Goal: Task Accomplishment & Management: Use online tool/utility

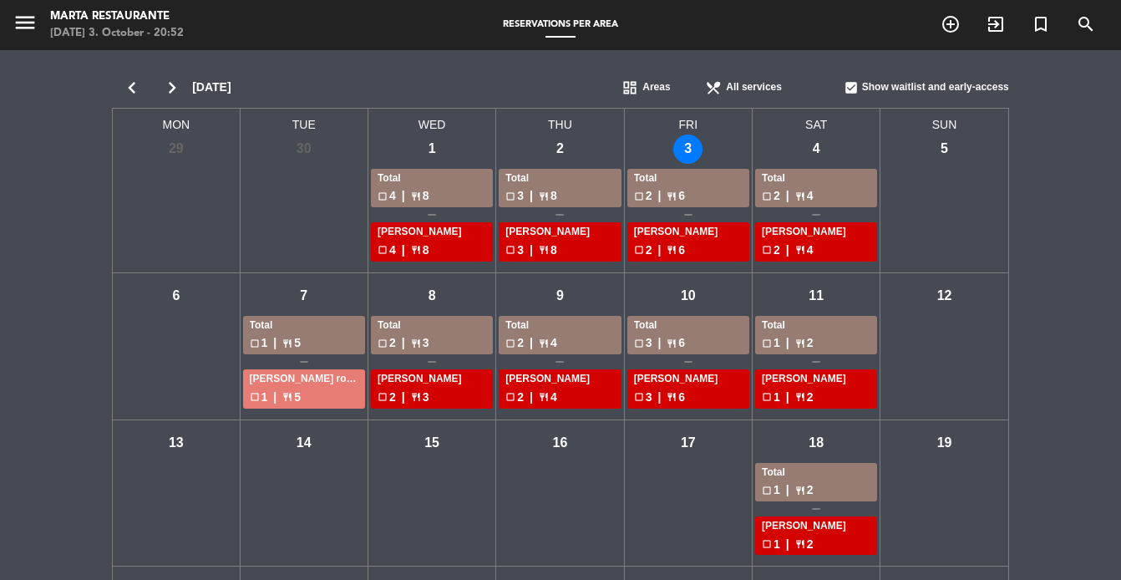
click at [694, 190] on div "check_box_outline_blank 2 | restaurant 6" at bounding box center [688, 195] width 109 height 19
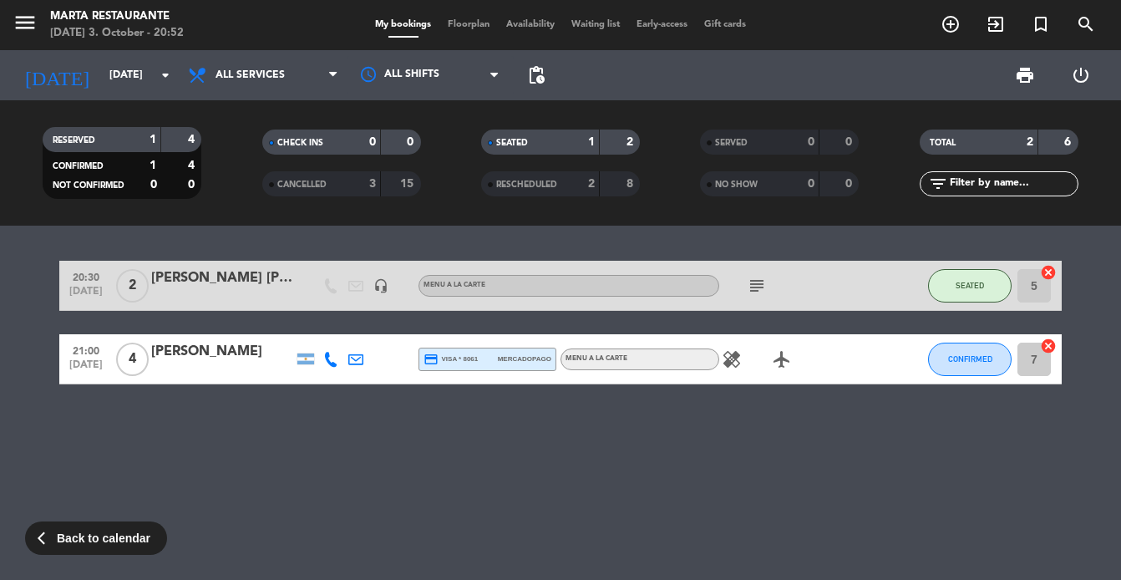
click at [454, 24] on span "Floorplan" at bounding box center [468, 24] width 58 height 9
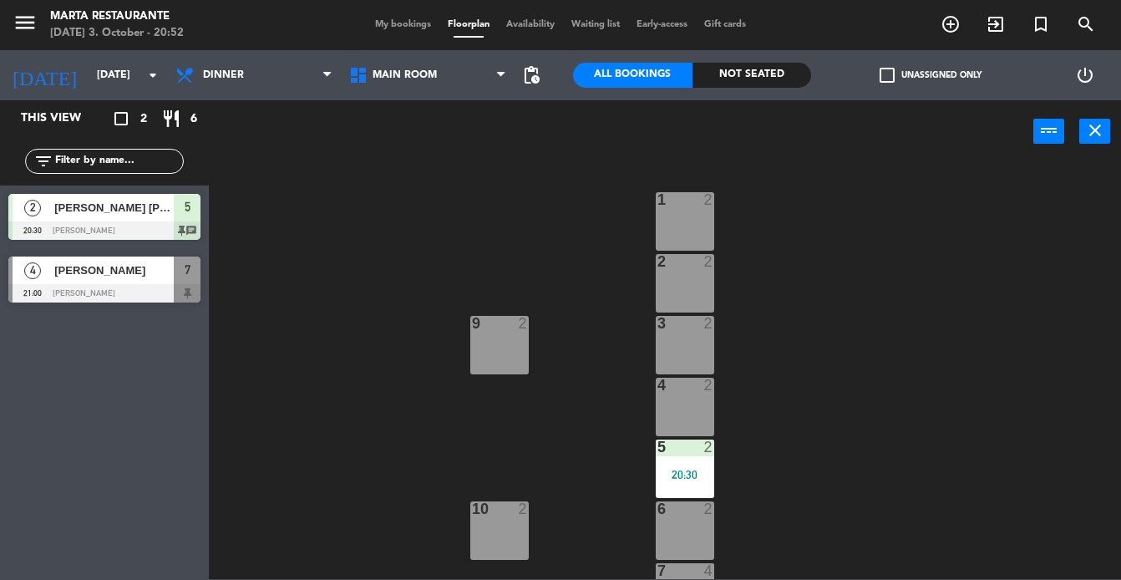
click at [129, 280] on div "[PERSON_NAME]" at bounding box center [113, 270] width 121 height 28
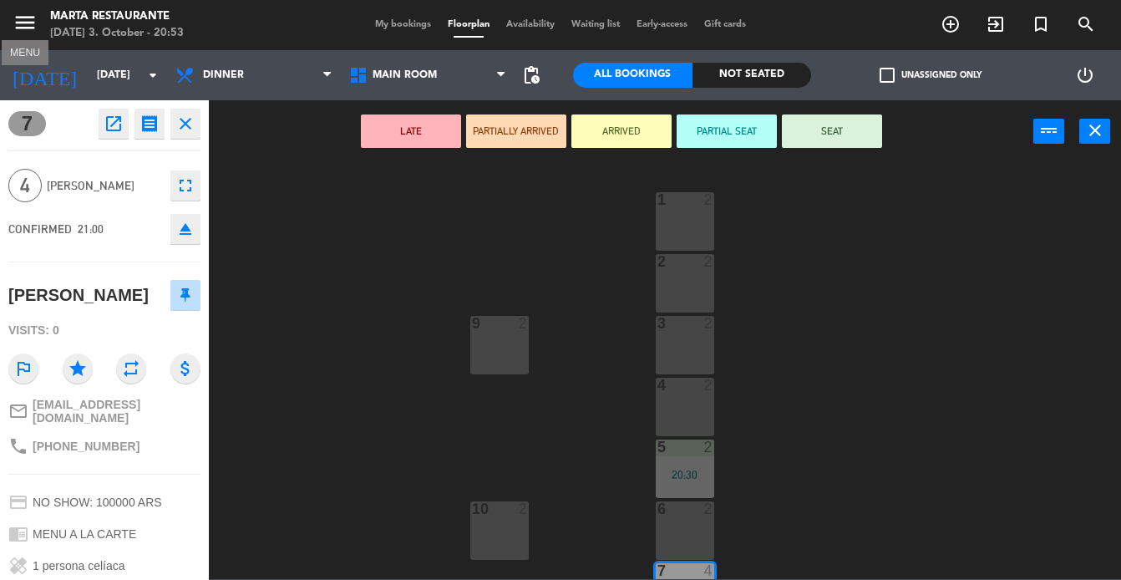
click at [23, 18] on icon "menu" at bounding box center [25, 22] width 25 height 25
